Goal: Transaction & Acquisition: Purchase product/service

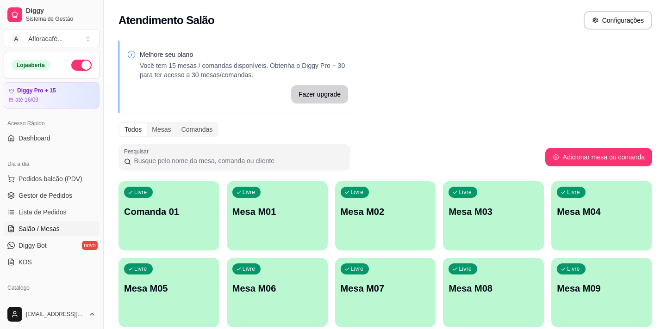
click at [348, 217] on p "Mesa M02" at bounding box center [386, 211] width 90 height 13
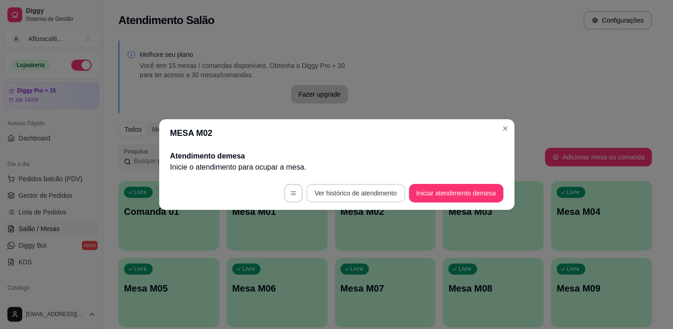
scroll to position [84, 0]
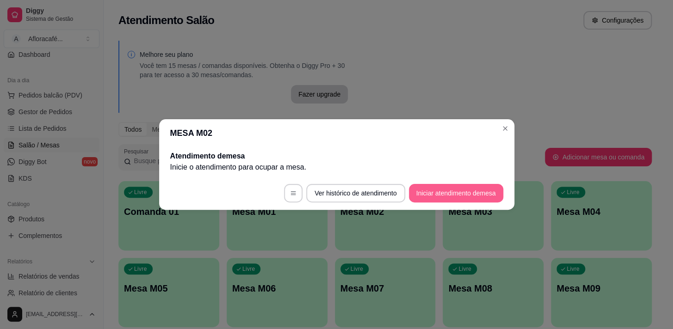
click at [434, 188] on button "Iniciar atendimento de mesa" at bounding box center [456, 193] width 94 height 19
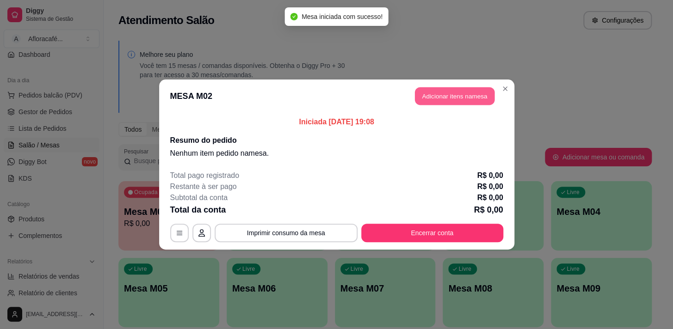
click at [453, 93] on button "Adicionar itens na mesa" at bounding box center [455, 96] width 80 height 18
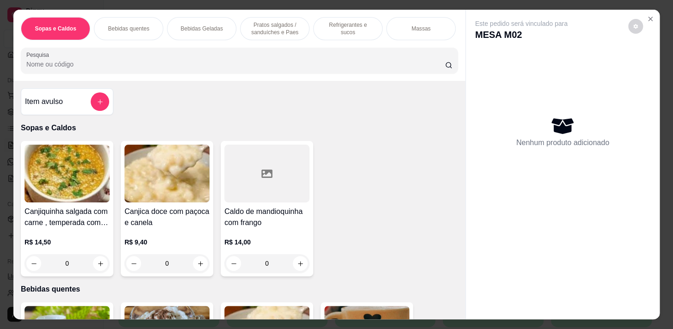
click at [130, 26] on p "Bebidas quentes" at bounding box center [128, 28] width 41 height 7
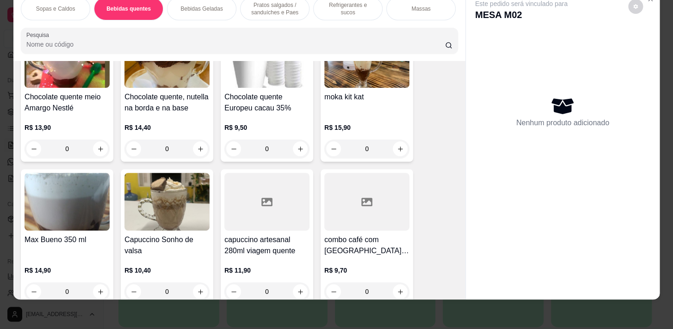
scroll to position [1002, 0]
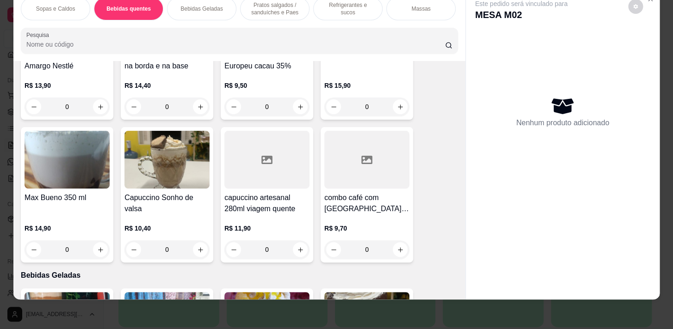
click at [296, 104] on div "0" at bounding box center [266, 107] width 85 height 19
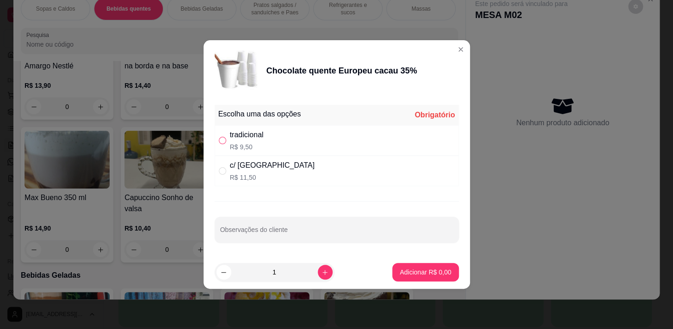
click at [219, 136] on label "" at bounding box center [222, 141] width 7 height 10
click at [219, 137] on input "" at bounding box center [222, 140] width 7 height 7
click at [217, 137] on div "tradicional R$ 9,50" at bounding box center [337, 140] width 244 height 31
radio input "true"
click at [318, 273] on button "increase-product-quantity" at bounding box center [325, 272] width 14 height 14
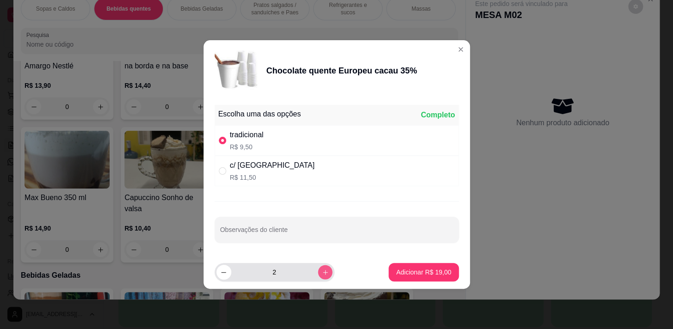
click at [318, 272] on button "increase-product-quantity" at bounding box center [325, 272] width 14 height 14
click at [222, 269] on icon "decrease-product-quantity" at bounding box center [223, 272] width 7 height 7
type input "2"
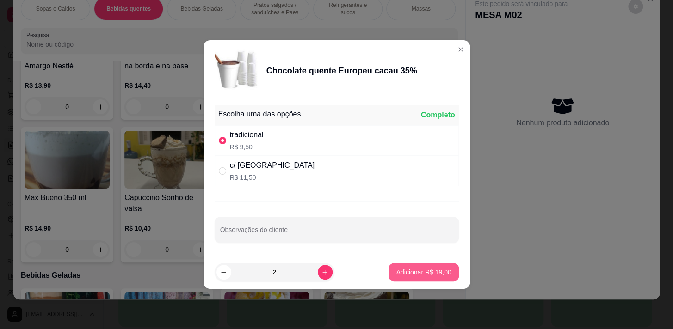
click at [403, 272] on p "Adicionar R$ 19,00" at bounding box center [423, 272] width 55 height 9
type input "2"
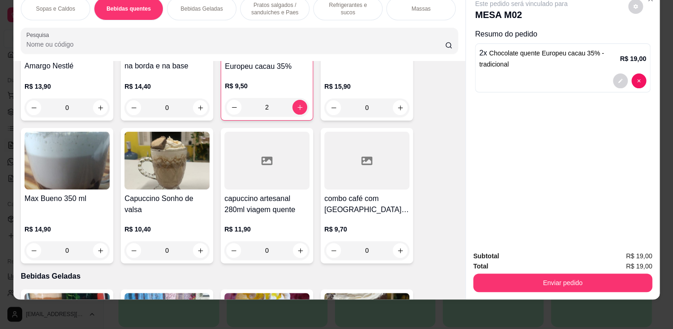
click at [278, 5] on p "Pratos salgados / sanduíches e Paes" at bounding box center [275, 8] width 54 height 15
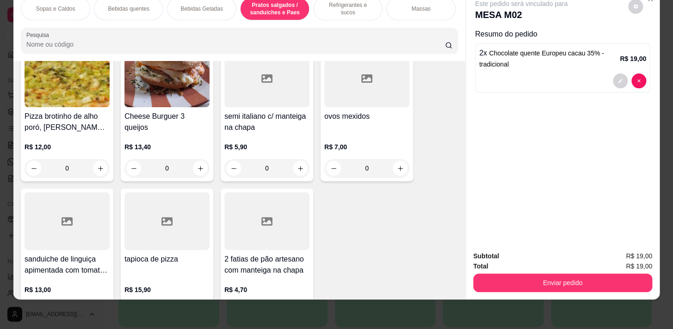
scroll to position [3218, 0]
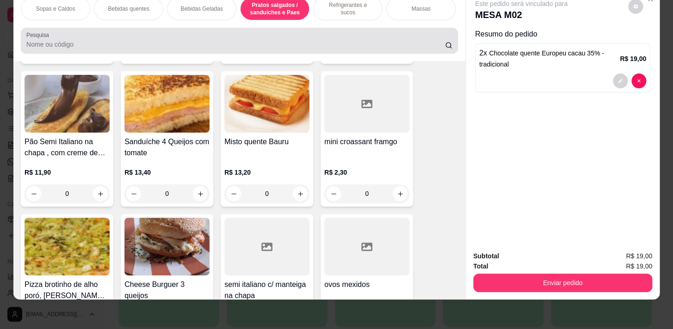
click at [50, 46] on input "Pesquisa" at bounding box center [235, 44] width 419 height 9
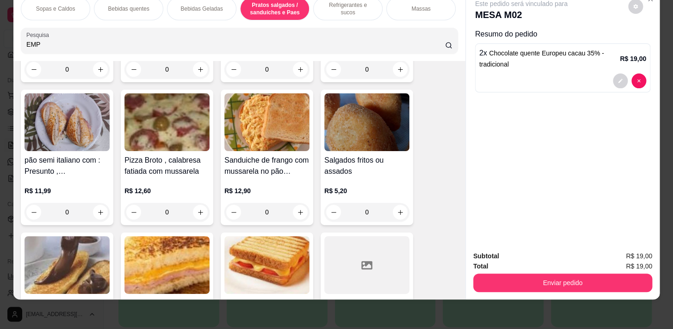
scroll to position [3380, 0]
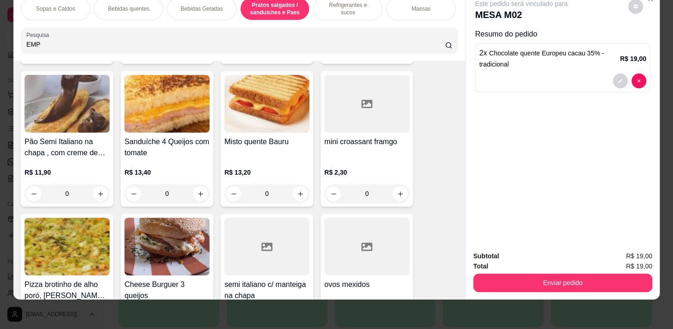
type input "EMP"
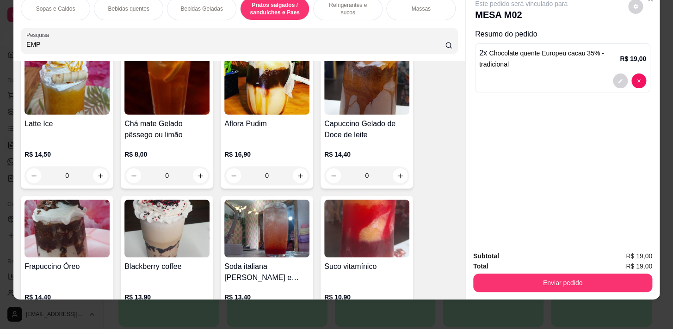
scroll to position [0, 0]
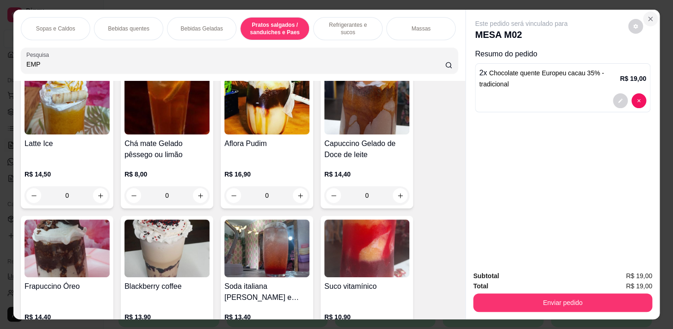
click at [647, 15] on icon "Close" at bounding box center [650, 18] width 7 height 7
